Goal: Transaction & Acquisition: Purchase product/service

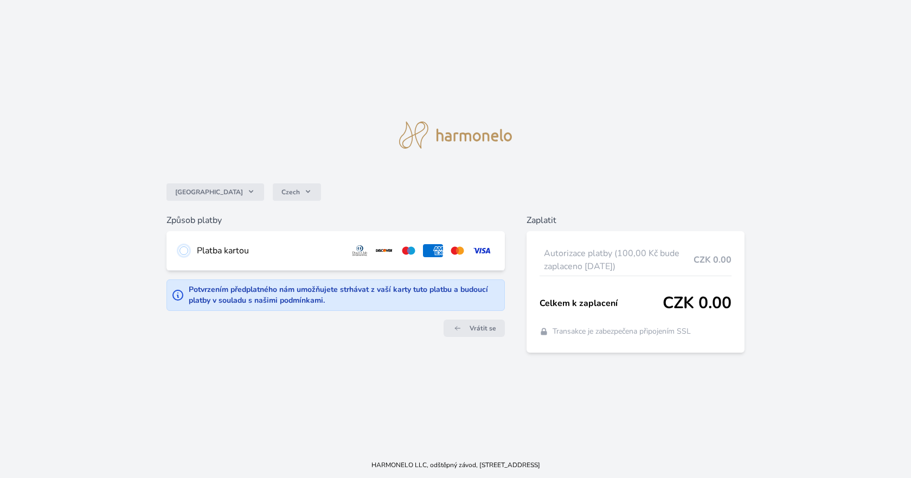
click at [180, 250] on input "radio" at bounding box center [184, 250] width 9 height 9
radio input "true"
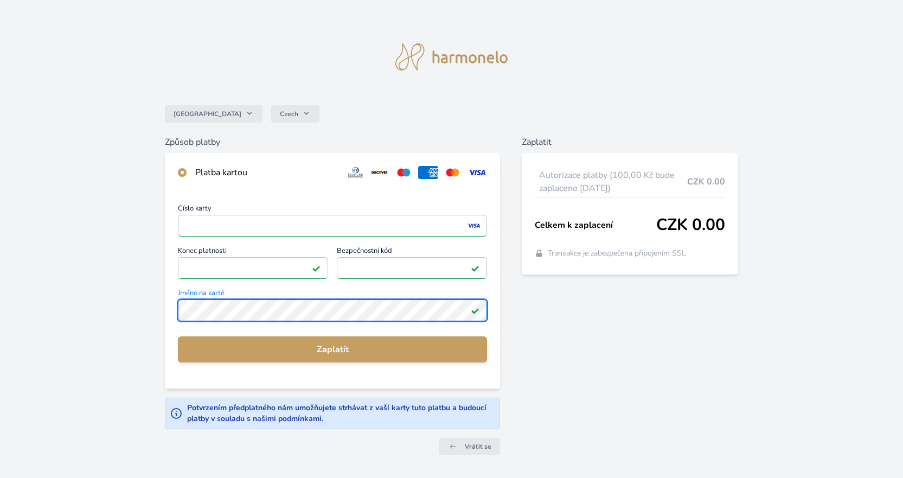
click at [135, 305] on div "Česko Czech Způsob platby Platba kartou Číslo karty <p>Your browser does not su…" at bounding box center [451, 242] width 903 height 485
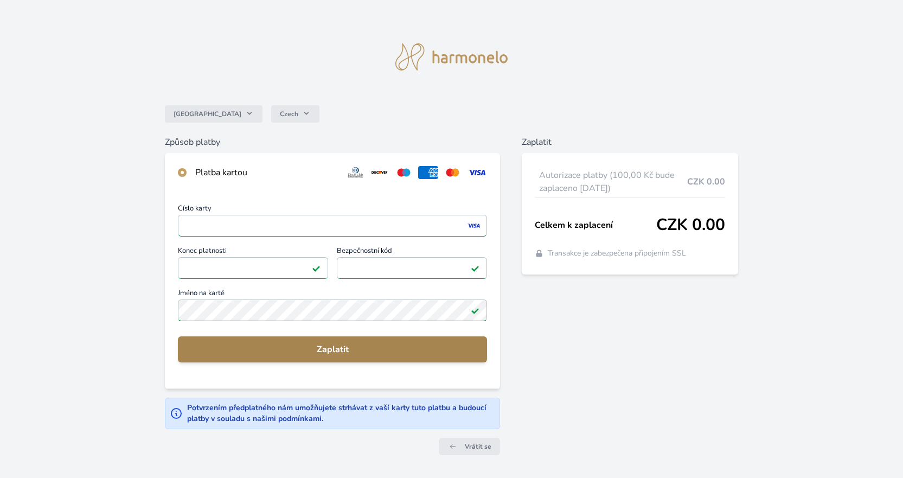
click at [348, 351] on span "Zaplatit" at bounding box center [333, 349] width 292 height 13
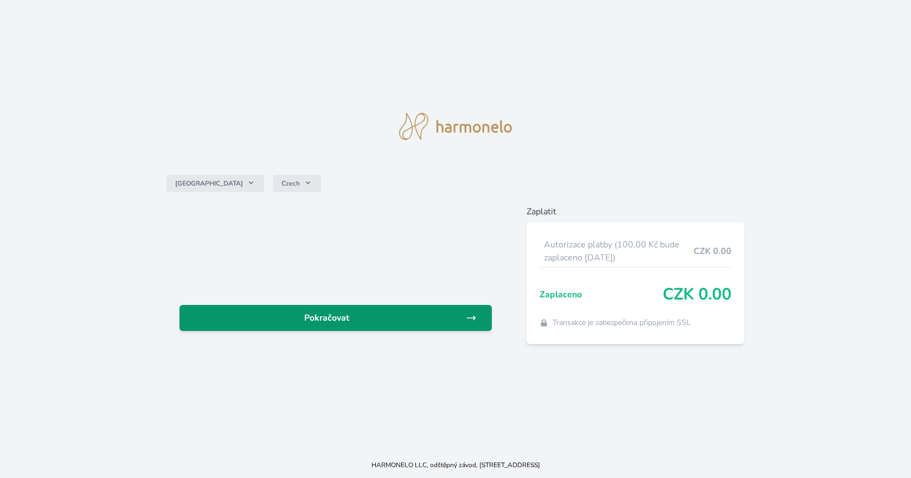
click at [442, 322] on span "Pokračovat" at bounding box center [327, 317] width 278 height 13
